Goal: Transaction & Acquisition: Download file/media

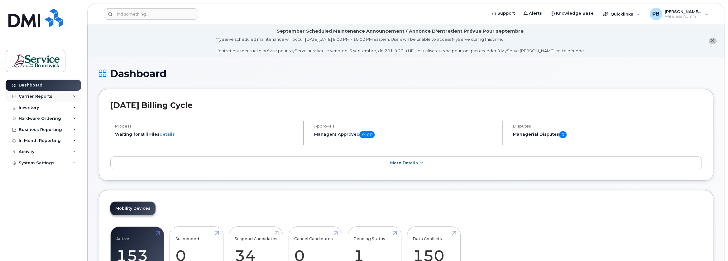
click at [45, 96] on div "Carrier Reports" at bounding box center [36, 96] width 34 height 5
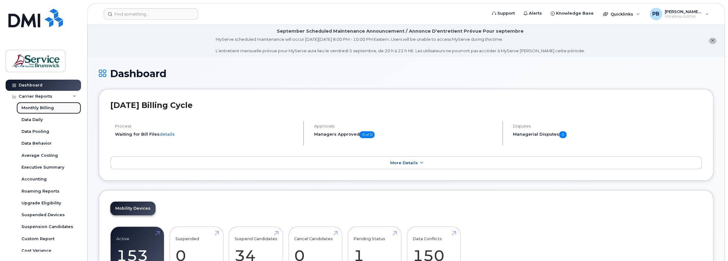
click at [48, 106] on div "Monthly Billing" at bounding box center [38, 108] width 32 height 6
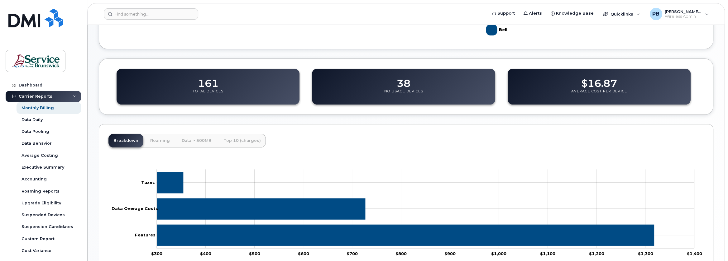
scroll to position [257, 0]
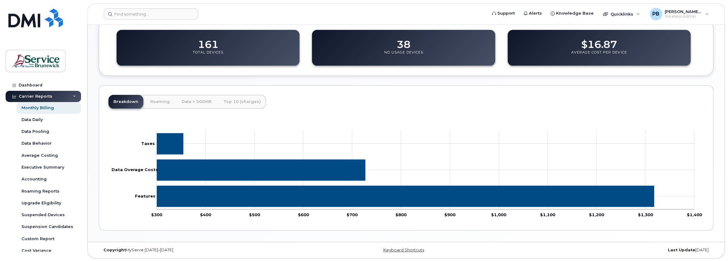
click at [47, 96] on div "Carrier Reports" at bounding box center [36, 96] width 34 height 5
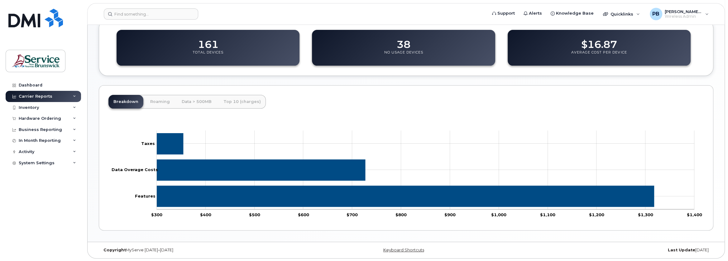
click at [47, 96] on div "Carrier Reports" at bounding box center [36, 96] width 34 height 5
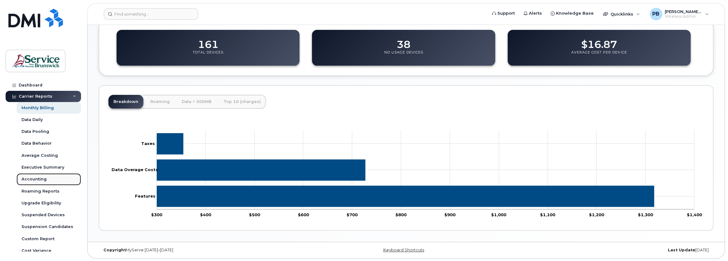
click at [36, 178] on div "Accounting" at bounding box center [34, 180] width 25 height 6
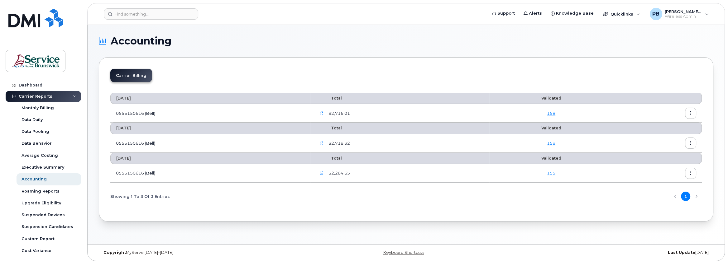
click at [324, 113] on icon "button" at bounding box center [321, 114] width 4 height 4
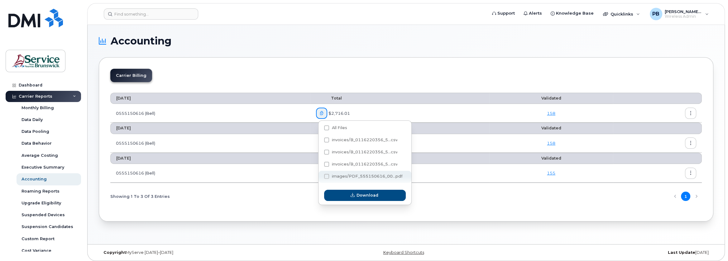
click at [327, 179] on span at bounding box center [326, 176] width 5 height 5
click at [320, 179] on input "images/PDF_555150616_00...pdf" at bounding box center [318, 176] width 3 height 3
checkbox input "true"
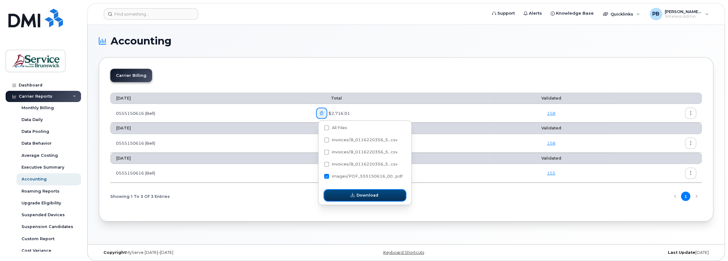
click at [349, 195] on button "Download" at bounding box center [365, 195] width 82 height 11
